Goal: Information Seeking & Learning: Learn about a topic

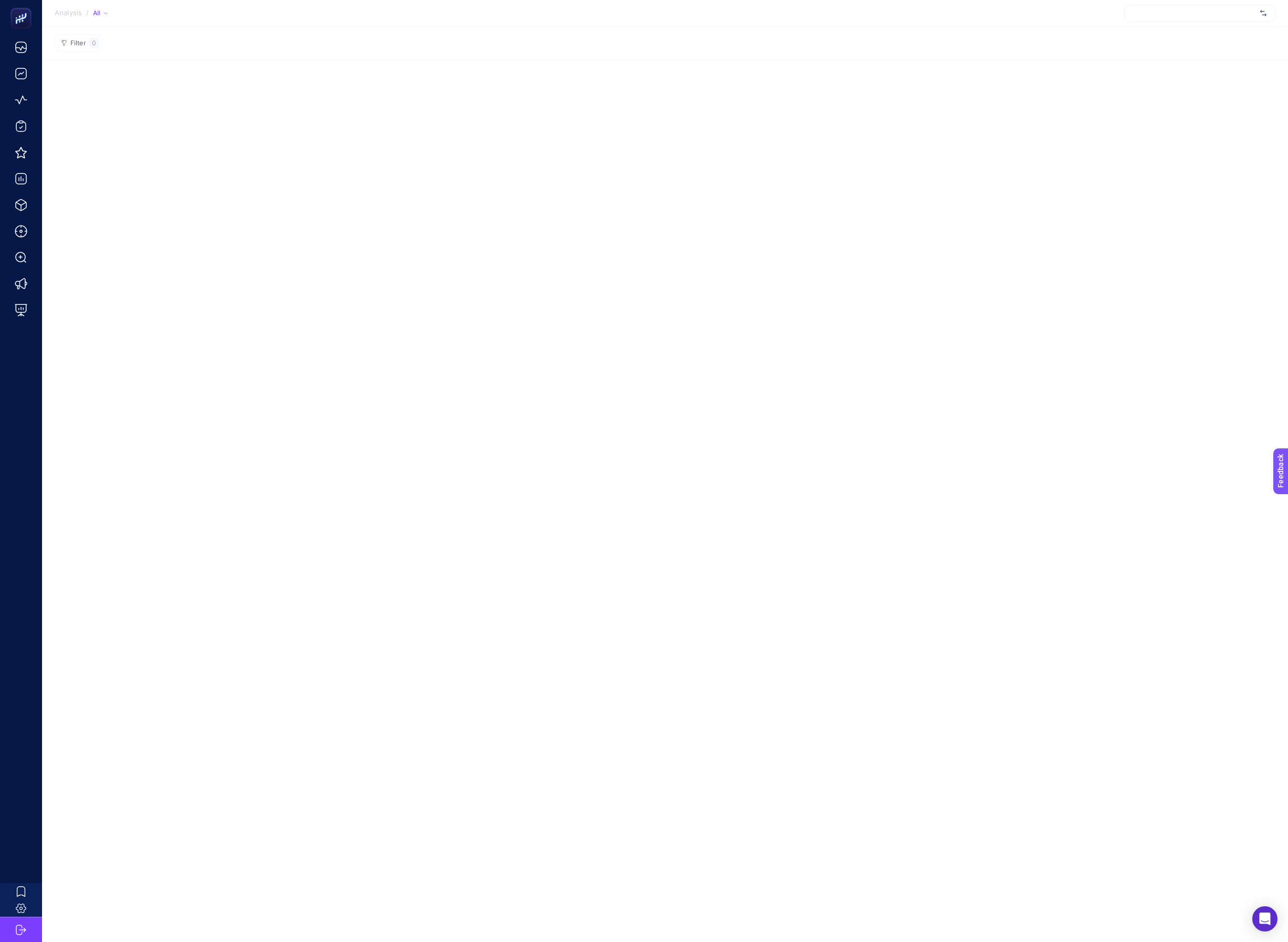
click at [1148, 21] on div at bounding box center [1199, 13] width 151 height 17
click at [1163, 17] on div at bounding box center [1199, 13] width 151 height 17
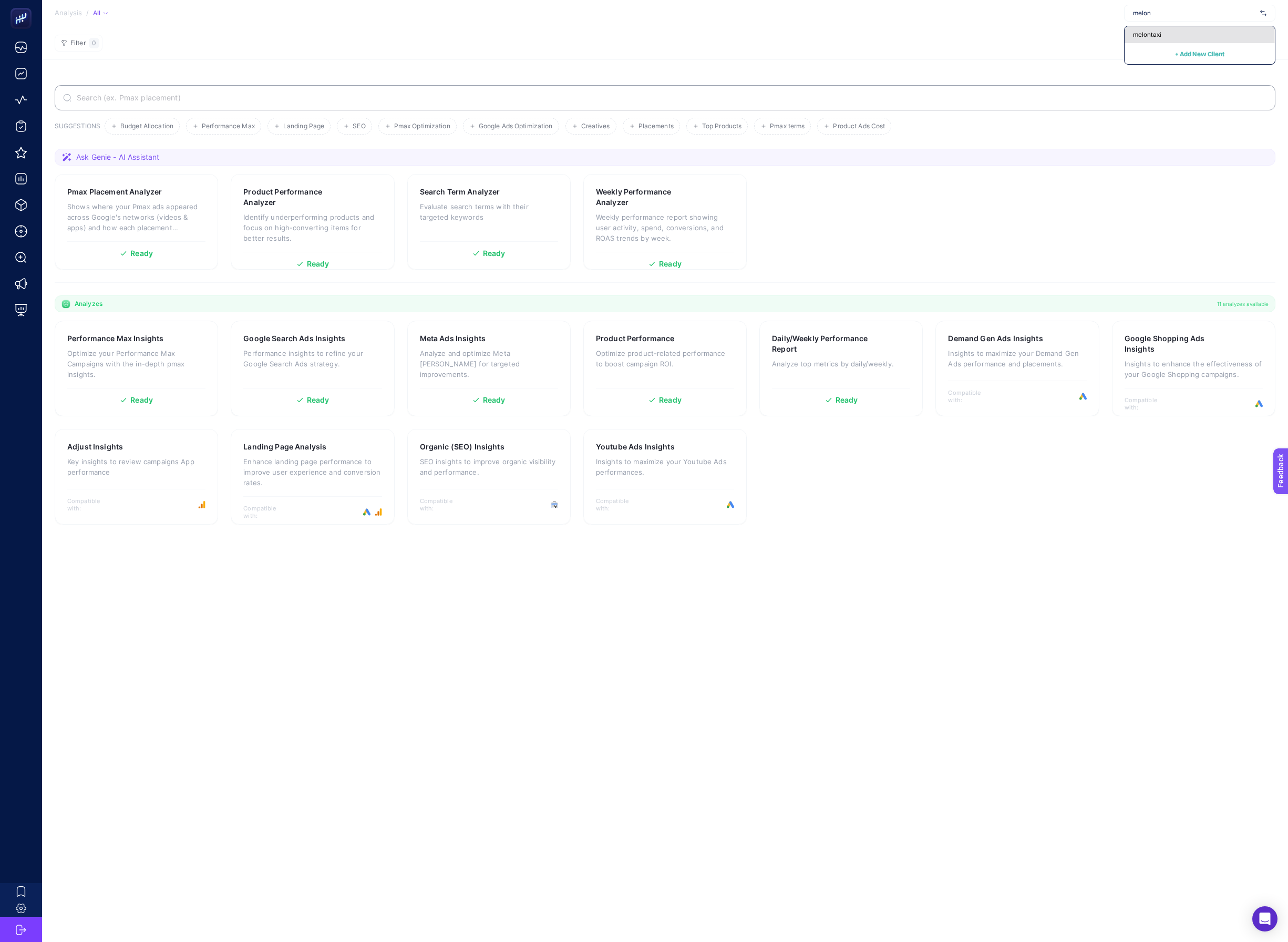
type input "melon"
click at [1199, 33] on div "melontaxi" at bounding box center [1199, 35] width 150 height 17
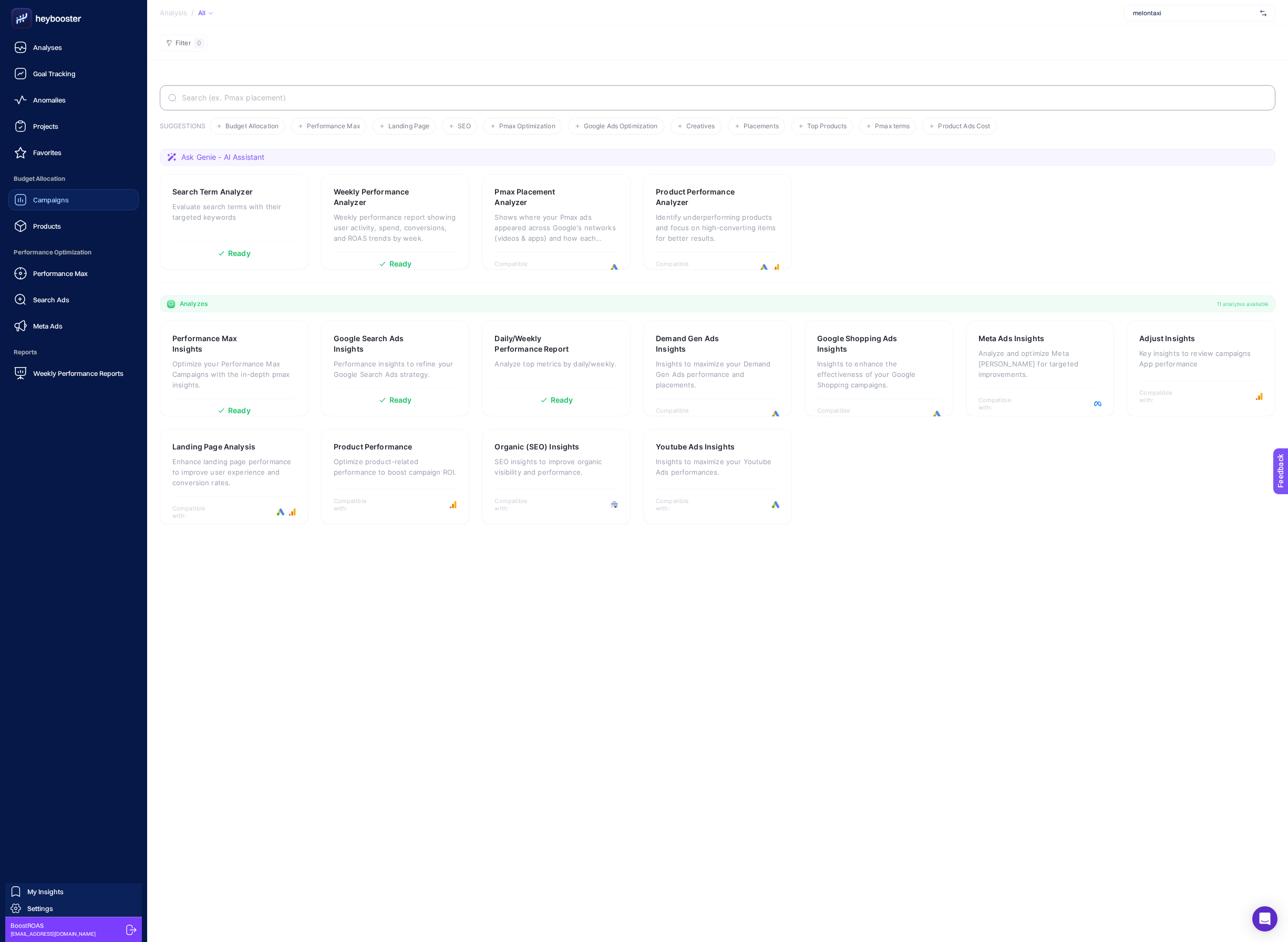
click at [60, 204] on div "Campaigns" at bounding box center [41, 199] width 55 height 13
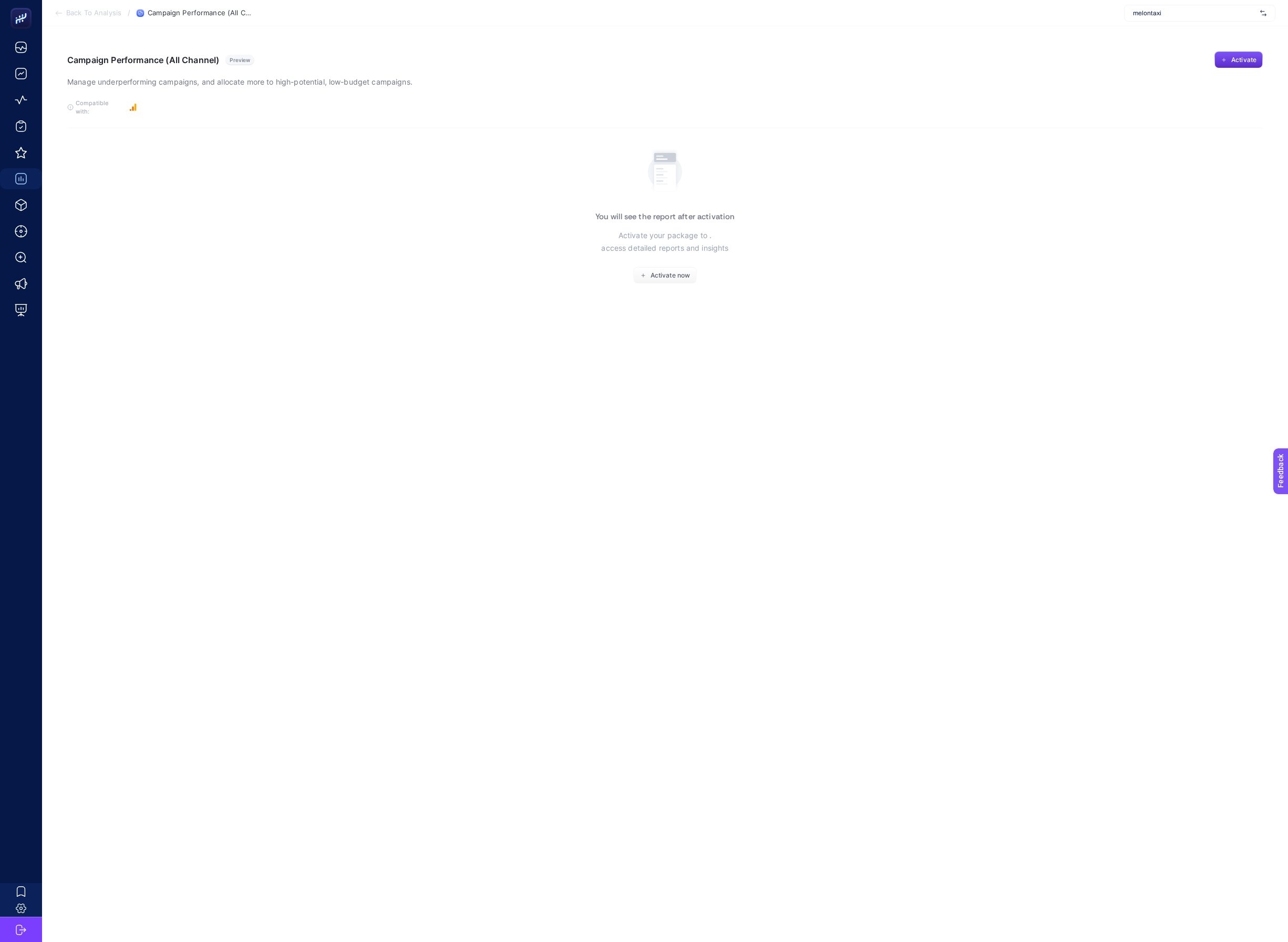
click at [85, 14] on span "Back To Analysis" at bounding box center [94, 13] width 55 height 8
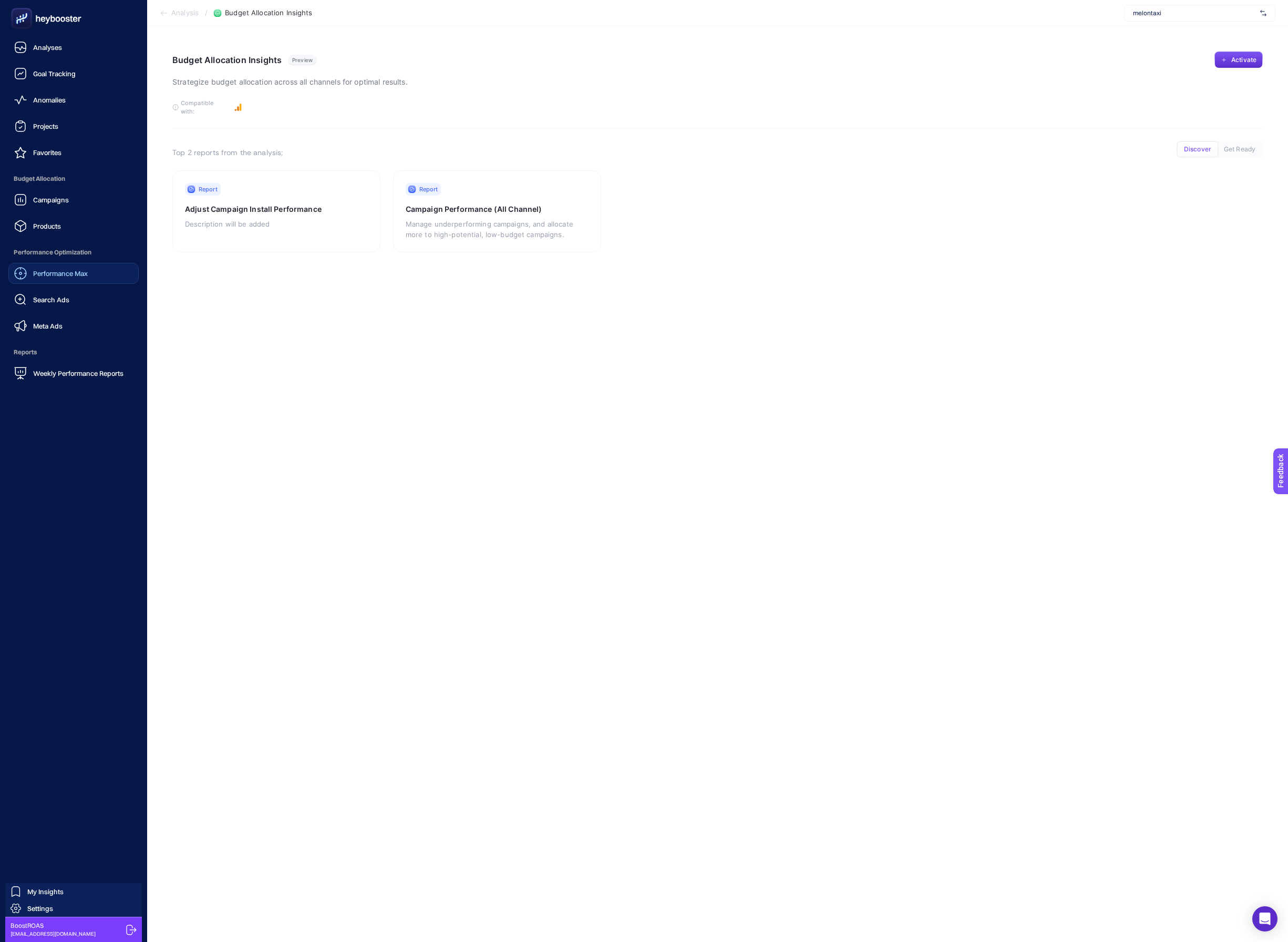
click at [74, 281] on link "Performance Max" at bounding box center [74, 274] width 130 height 21
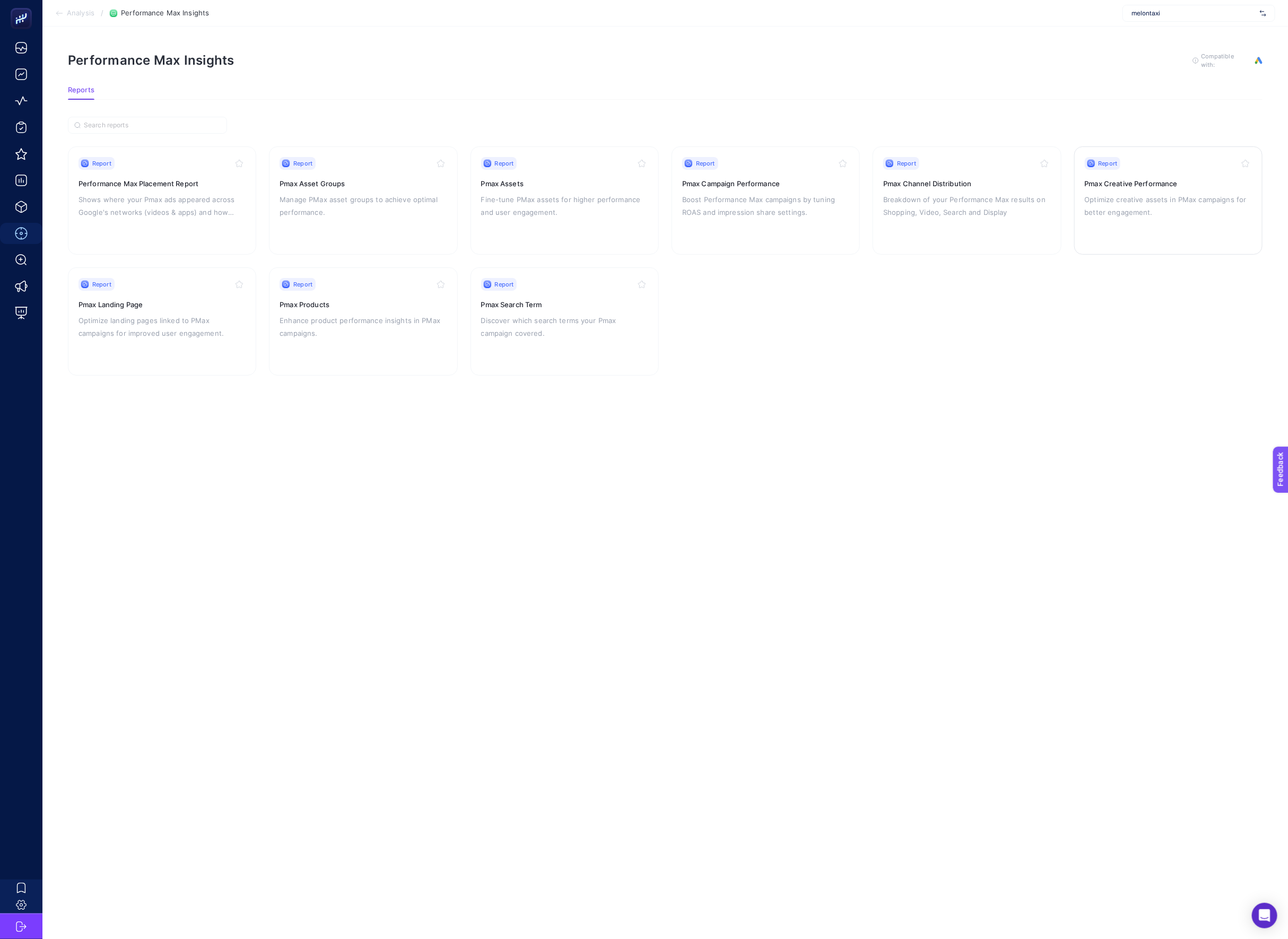
click at [1122, 220] on div "Report Pmax Creative Performance Optimize creative assets in PMax campaigns for…" at bounding box center [1168, 200] width 167 height 87
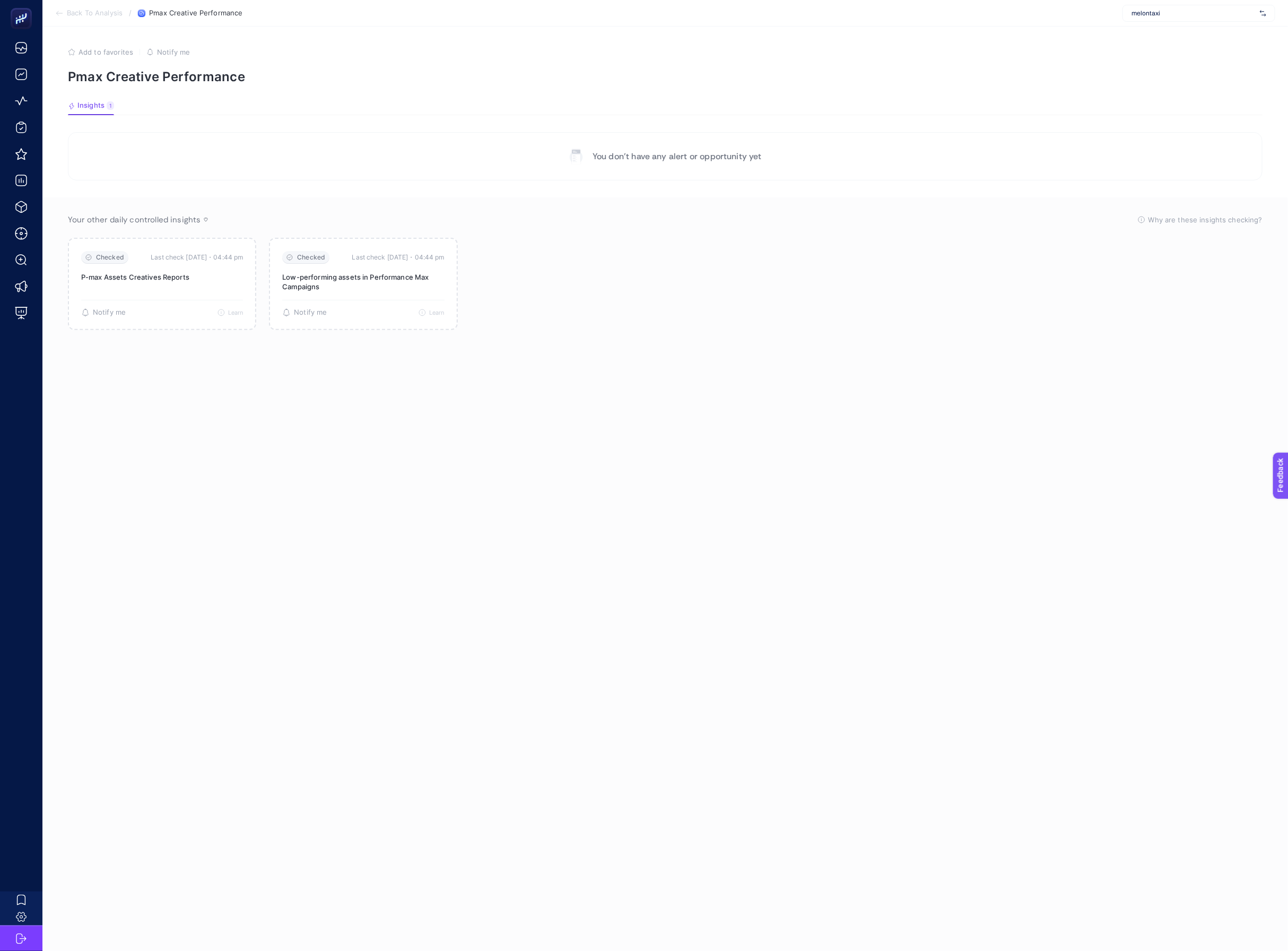
click at [113, 11] on span "Back To Analysis" at bounding box center [94, 13] width 56 height 8
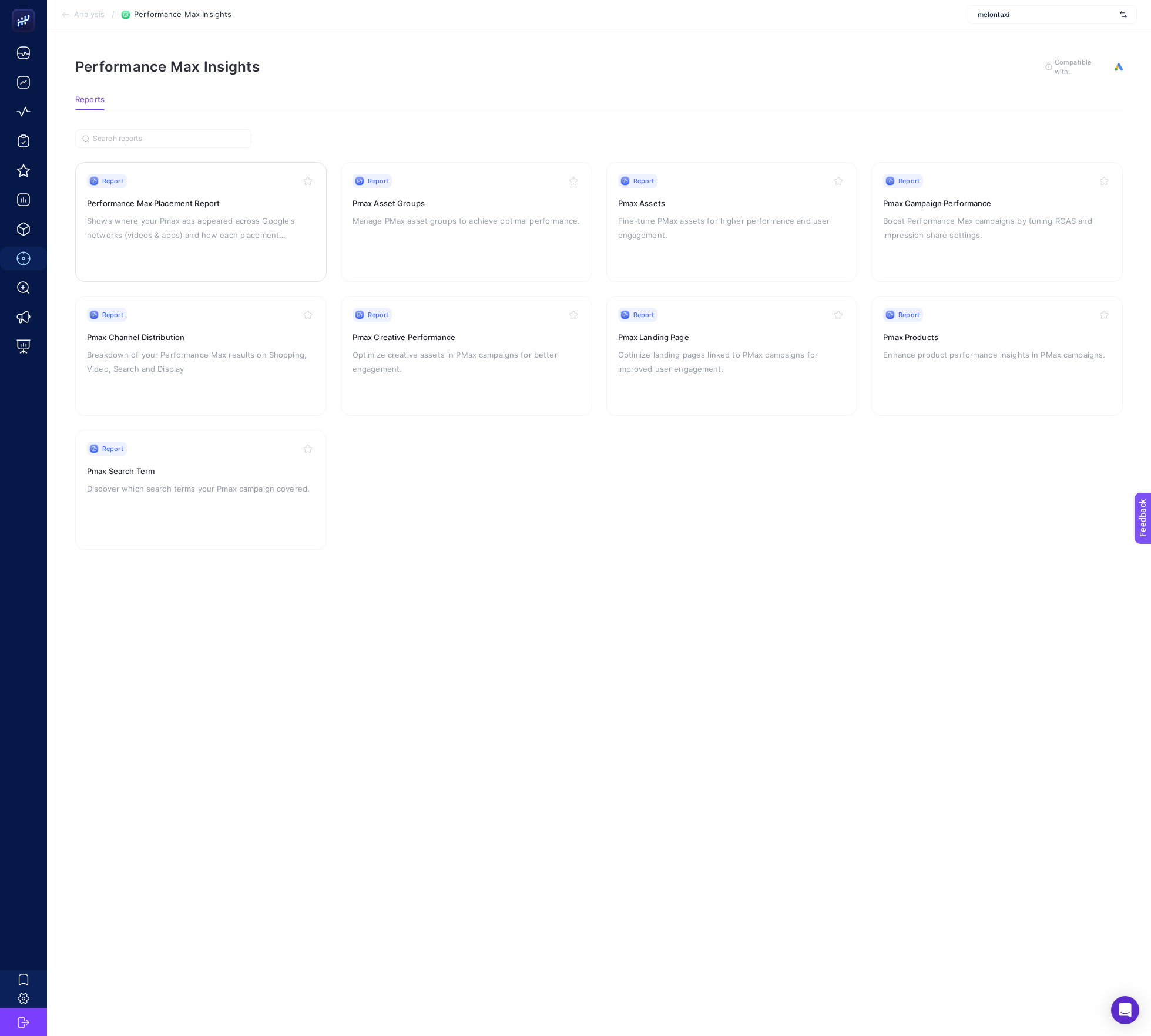
click at [250, 223] on p "Shows where your Pmax ads appeared across Google's networks (videos & apps) and…" at bounding box center [201, 227] width 228 height 28
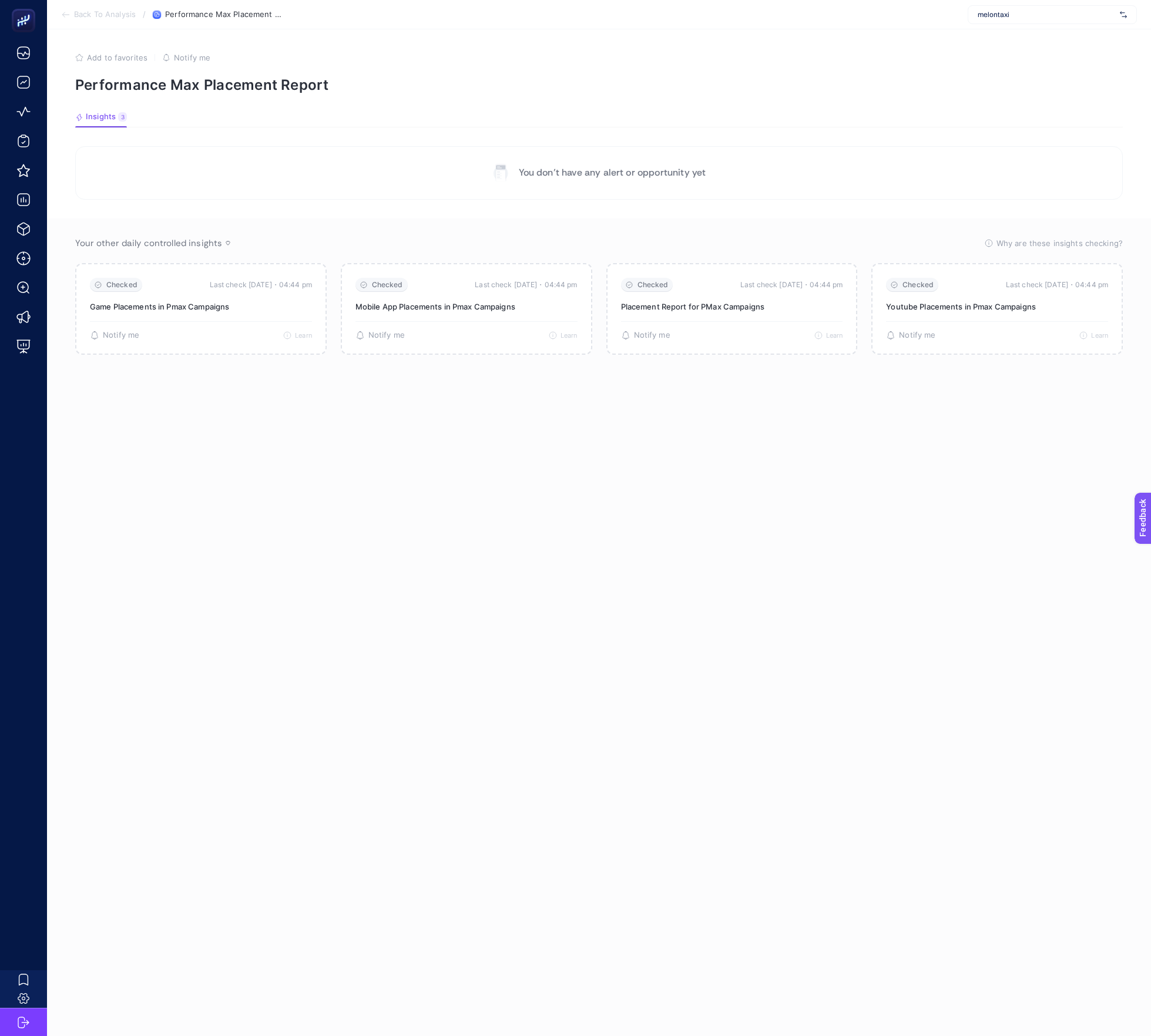
click at [93, 29] on section "Back To Analysis / Performance Max Placement Report melontaxi" at bounding box center [599, 14] width 1104 height 29
click at [93, 13] on span "Back To Analysis" at bounding box center [105, 14] width 62 height 9
